Goal: Task Accomplishment & Management: Manage account settings

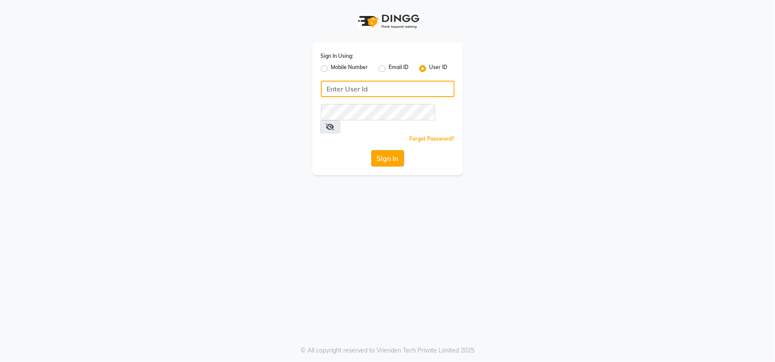
type input "emporiosalon"
click at [395, 150] on button "Sign In" at bounding box center [387, 158] width 33 height 16
